Goal: Go to known website: Access a specific website the user already knows

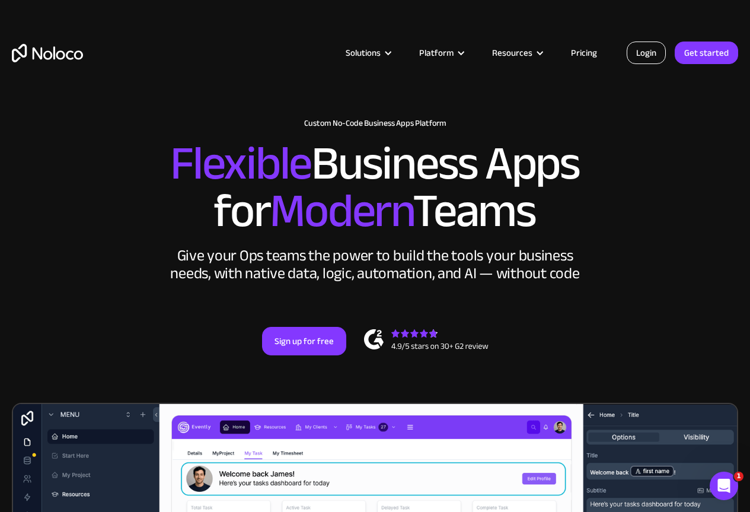
click at [643, 52] on link "Login" at bounding box center [646, 53] width 39 height 23
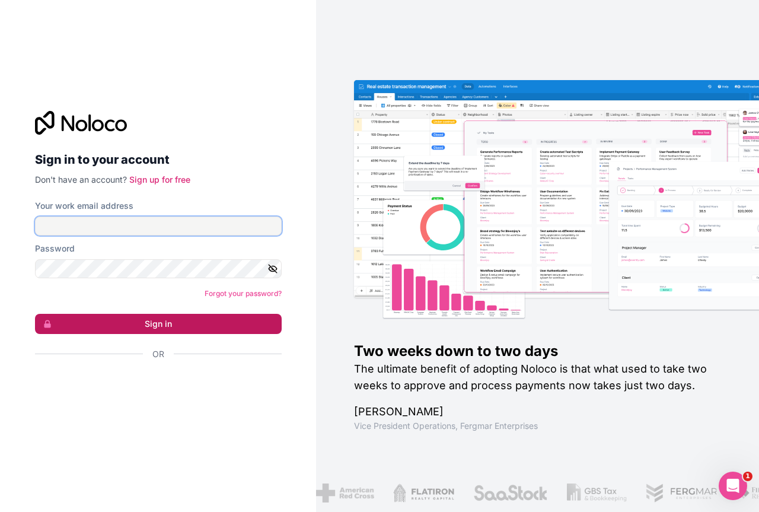
type input "selpa@selpasemicom.com"
click at [146, 319] on button "Sign in" at bounding box center [158, 324] width 247 height 20
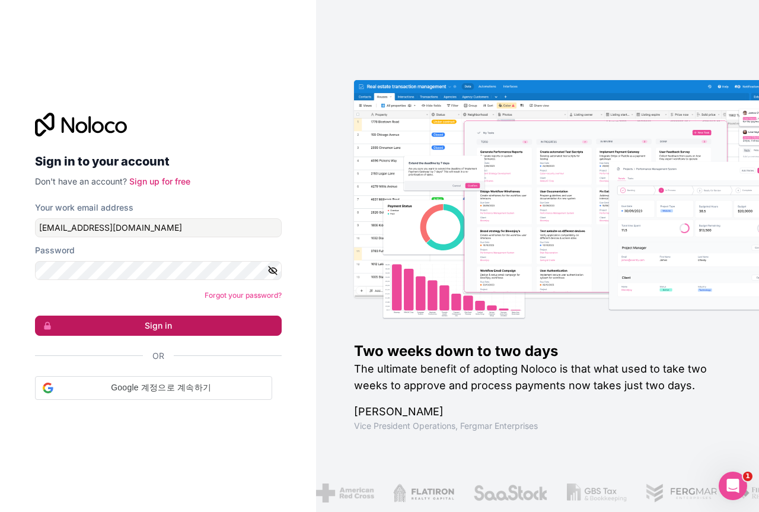
click at [151, 327] on button "Sign in" at bounding box center [158, 325] width 247 height 20
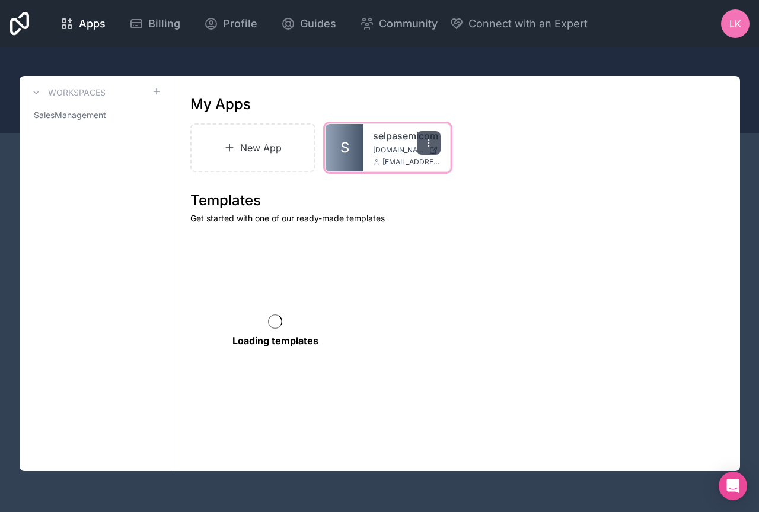
click at [427, 145] on icon at bounding box center [428, 142] width 9 height 9
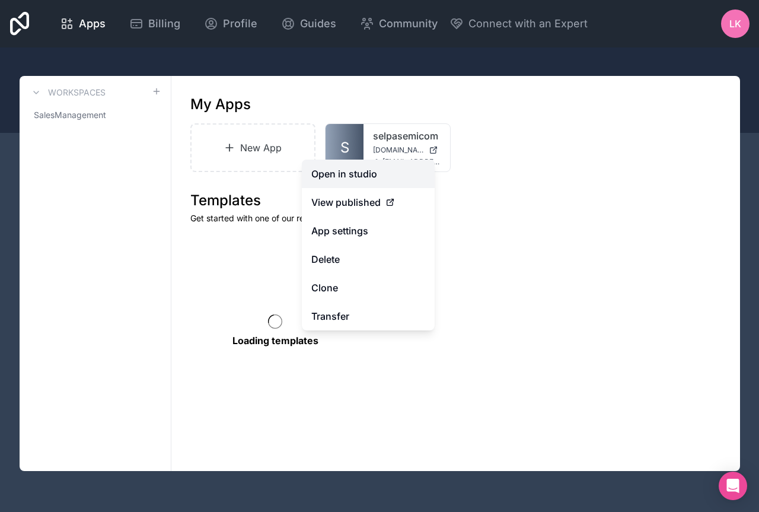
click at [360, 180] on link "Open in studio" at bounding box center [368, 173] width 133 height 28
